Goal: Information Seeking & Learning: Learn about a topic

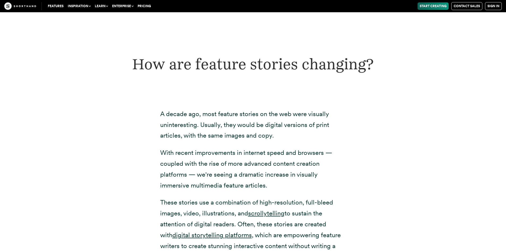
scroll to position [1408, 0]
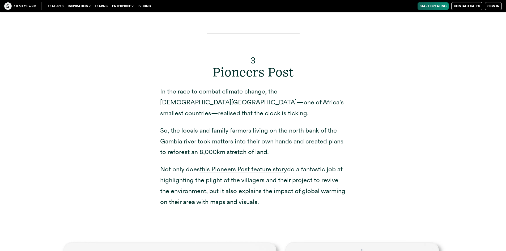
scroll to position [3178, 0]
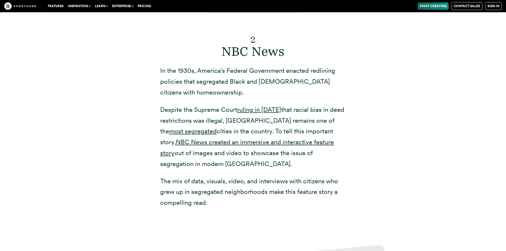
scroll to position [2577, 0]
